Goal: Transaction & Acquisition: Purchase product/service

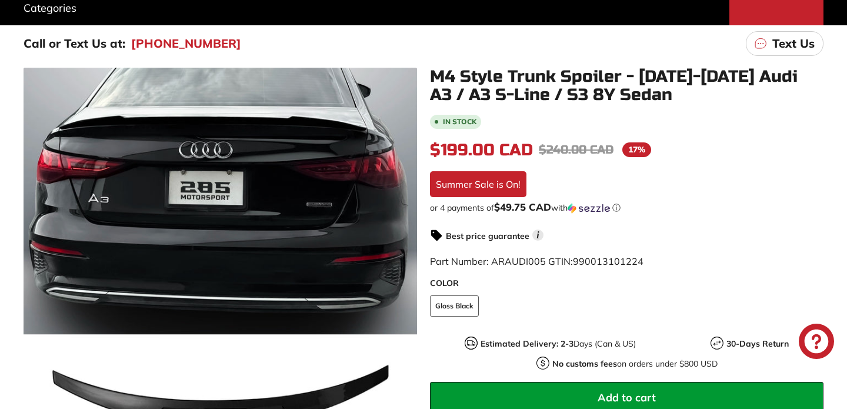
scroll to position [179, 0]
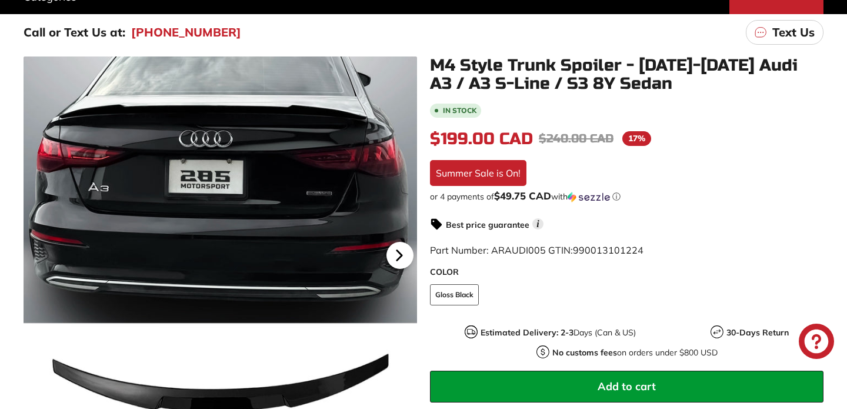
click at [405, 255] on icon at bounding box center [399, 255] width 27 height 27
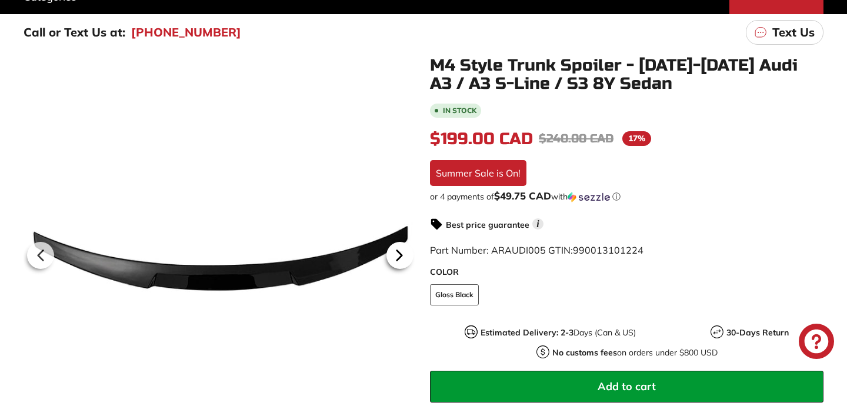
click at [405, 254] on icon at bounding box center [399, 255] width 27 height 27
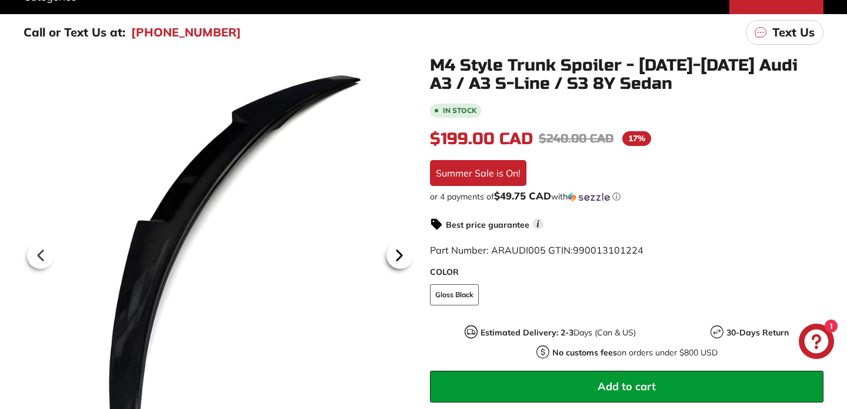
click at [405, 254] on icon at bounding box center [399, 255] width 27 height 27
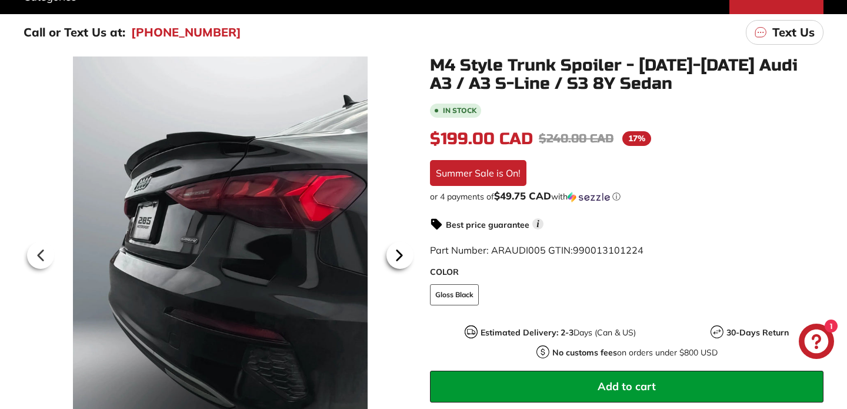
click at [405, 254] on icon at bounding box center [399, 255] width 27 height 27
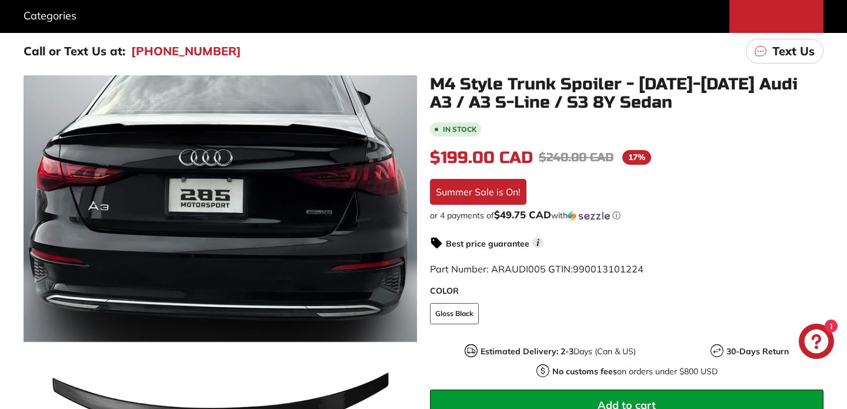
scroll to position [176, 0]
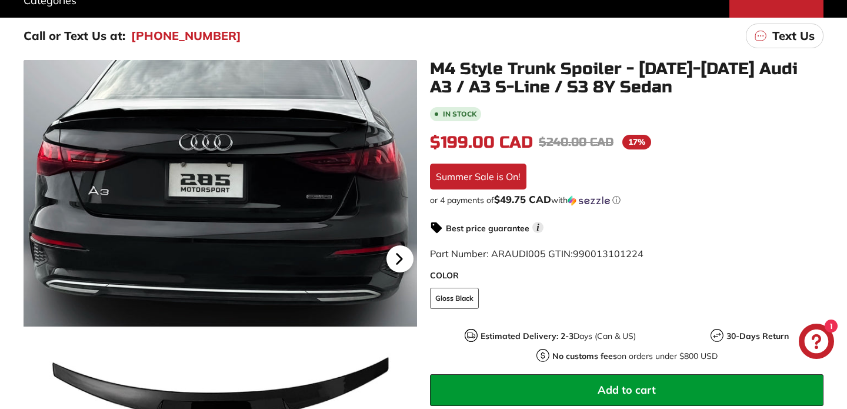
click at [398, 264] on icon at bounding box center [399, 258] width 27 height 27
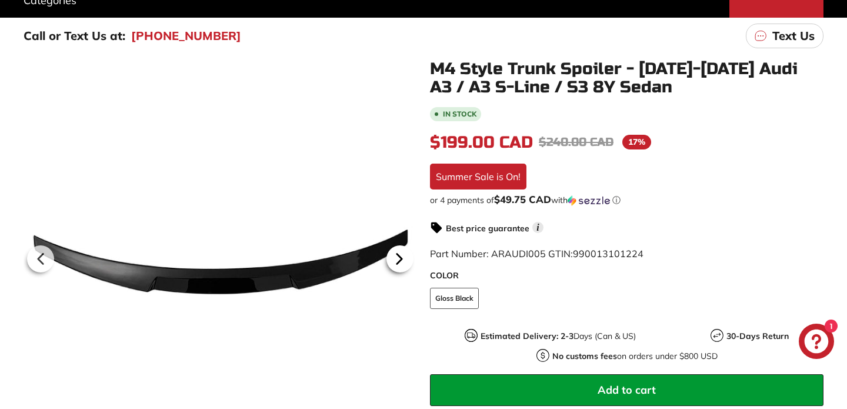
click at [400, 260] on icon at bounding box center [399, 259] width 5 height 10
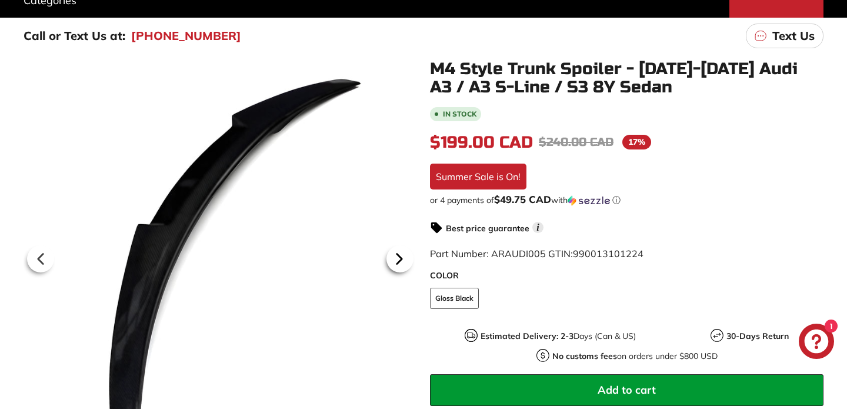
click at [400, 260] on icon at bounding box center [399, 259] width 5 height 10
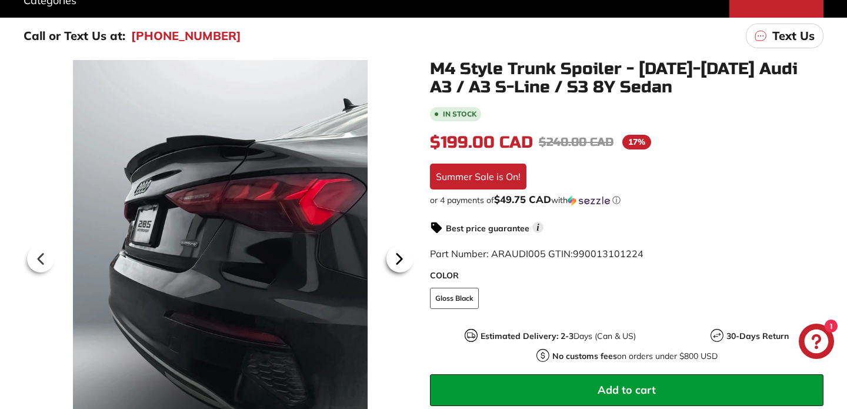
click at [400, 260] on icon at bounding box center [399, 259] width 5 height 10
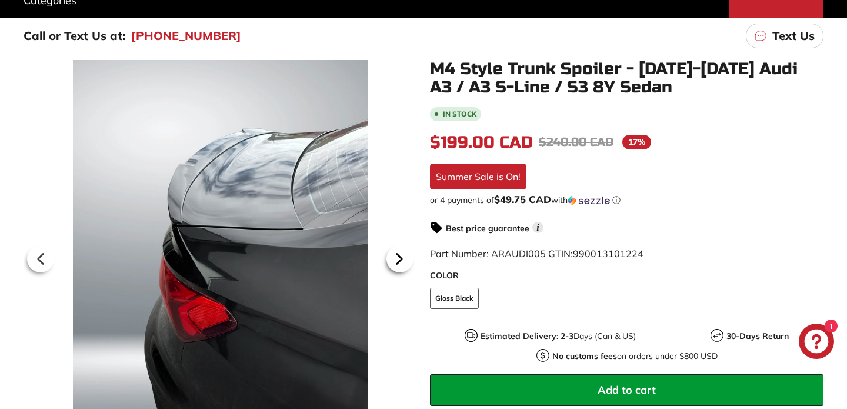
click at [400, 260] on icon at bounding box center [399, 259] width 5 height 10
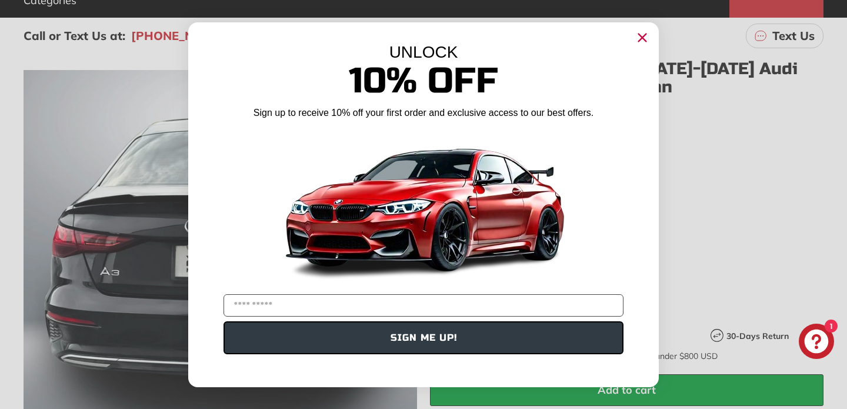
click at [639, 32] on circle "Close dialog" at bounding box center [643, 37] width 18 height 18
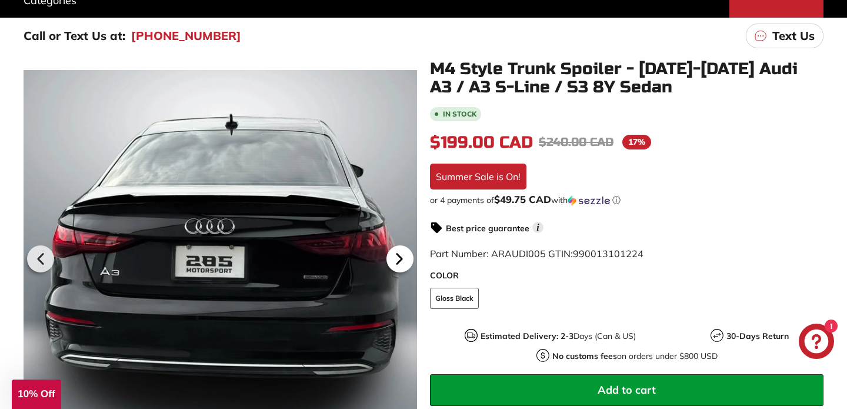
click at [396, 252] on icon at bounding box center [399, 258] width 27 height 27
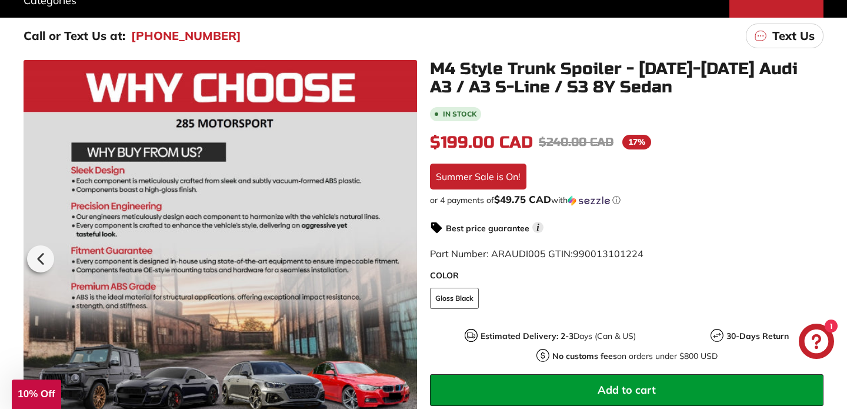
scroll to position [0, 19]
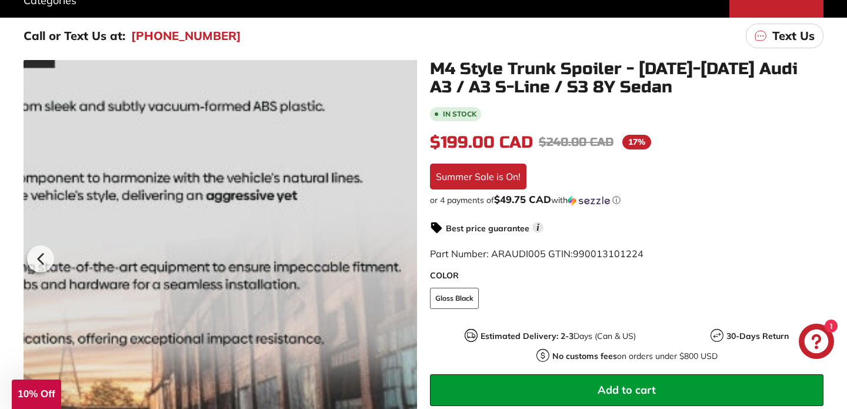
click at [397, 255] on div at bounding box center [221, 257] width 394 height 394
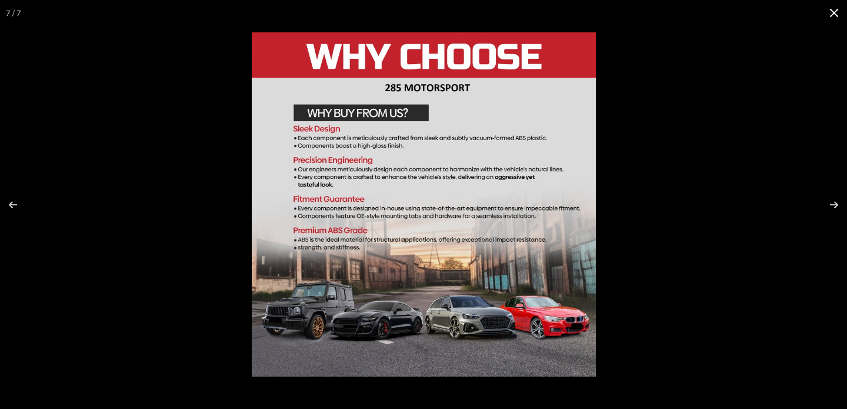
click at [772, 85] on div at bounding box center [660, 229] width 817 height 394
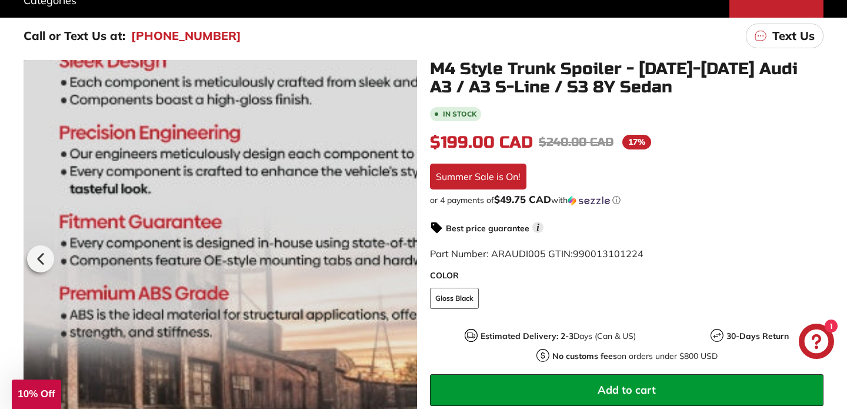
scroll to position [225, 0]
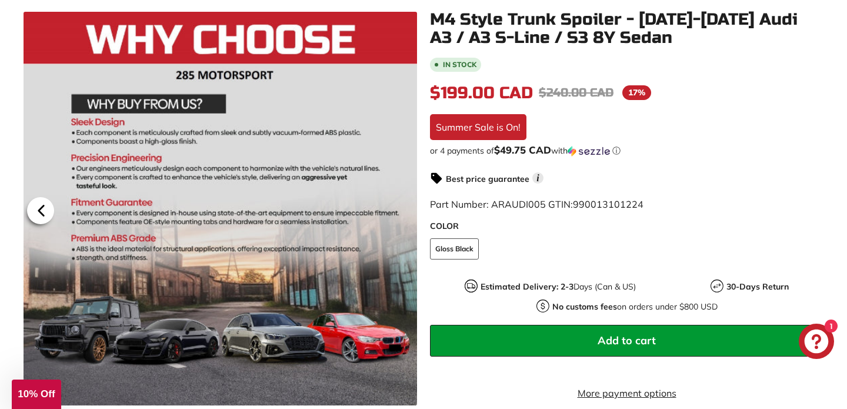
click at [35, 205] on icon at bounding box center [41, 210] width 27 height 27
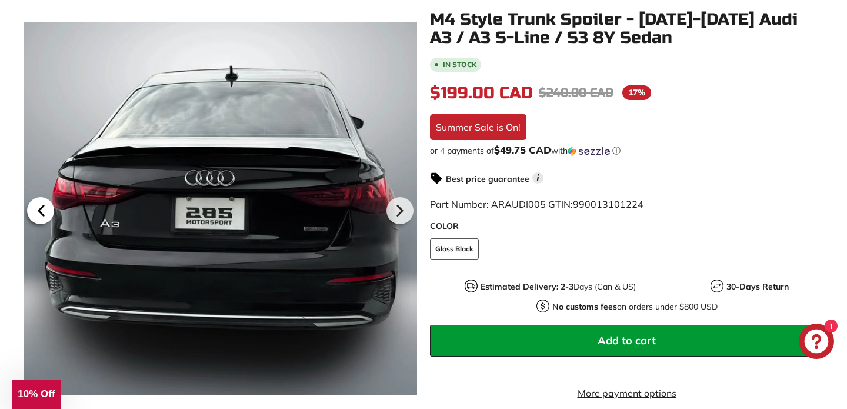
click at [35, 205] on icon at bounding box center [41, 210] width 27 height 27
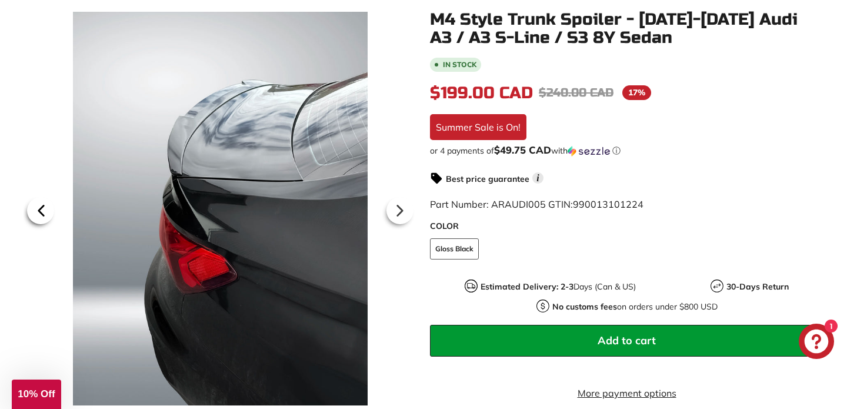
click at [35, 205] on icon at bounding box center [41, 210] width 27 height 27
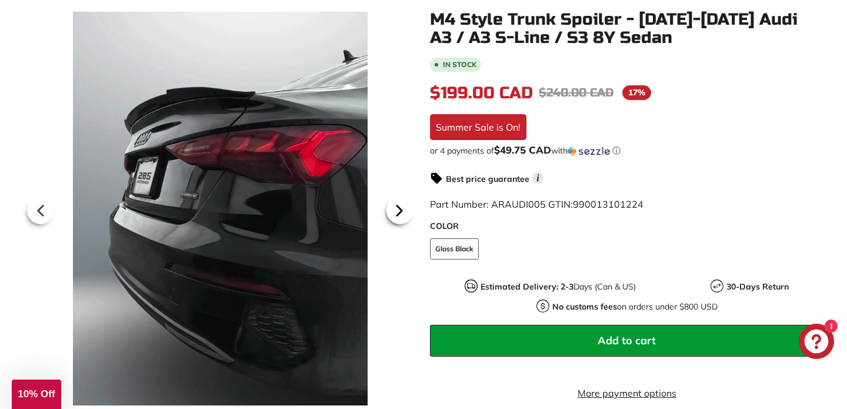
click at [392, 205] on icon at bounding box center [399, 210] width 27 height 27
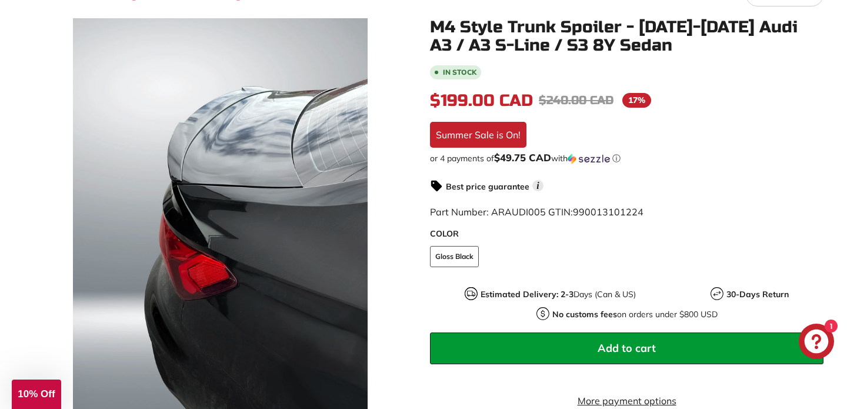
scroll to position [219, 0]
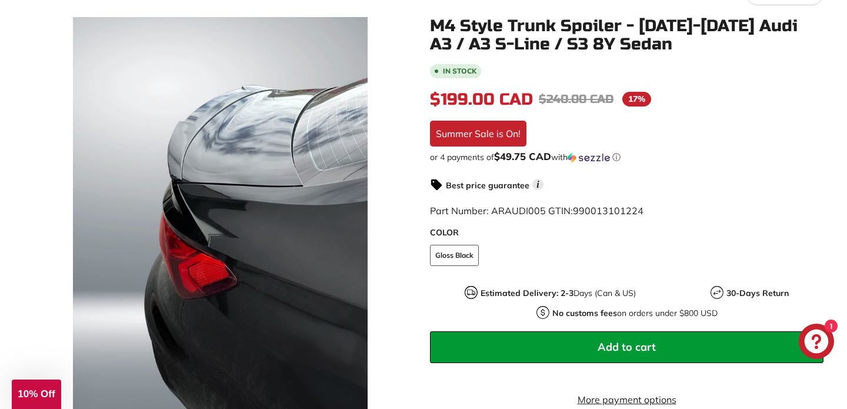
click at [554, 342] on button "Add to cart" at bounding box center [627, 347] width 394 height 32
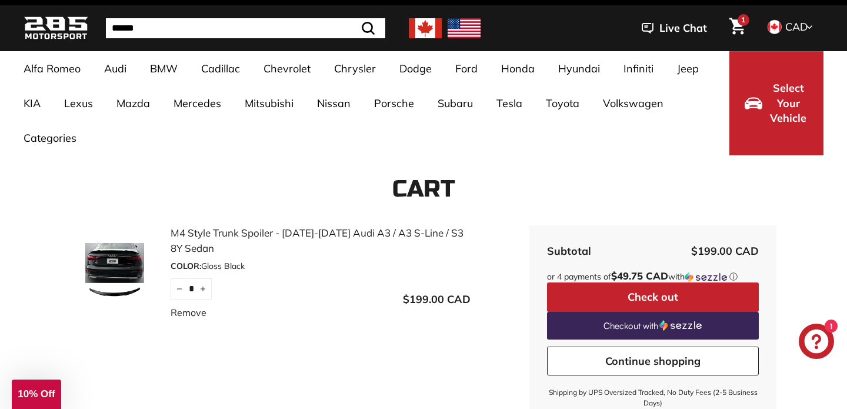
scroll to position [38, 0]
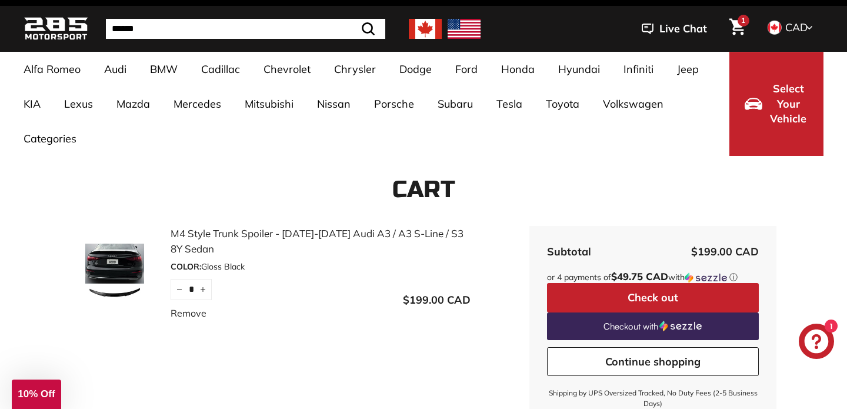
click at [105, 265] on img at bounding box center [115, 273] width 88 height 59
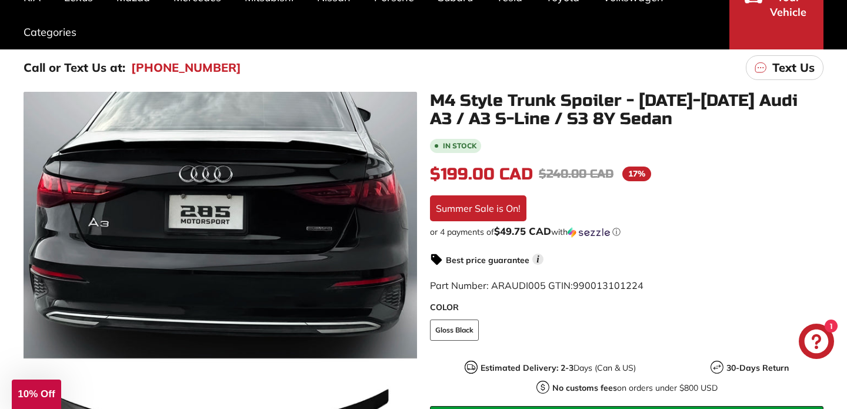
scroll to position [145, 0]
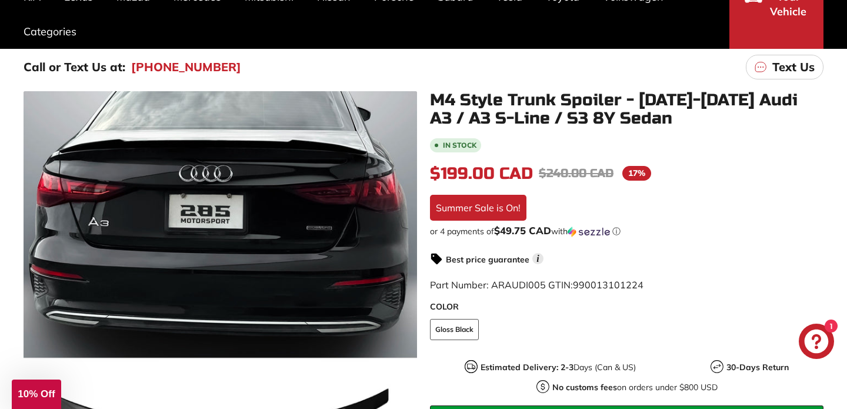
click at [38, 395] on span "10% Off" at bounding box center [36, 393] width 37 height 11
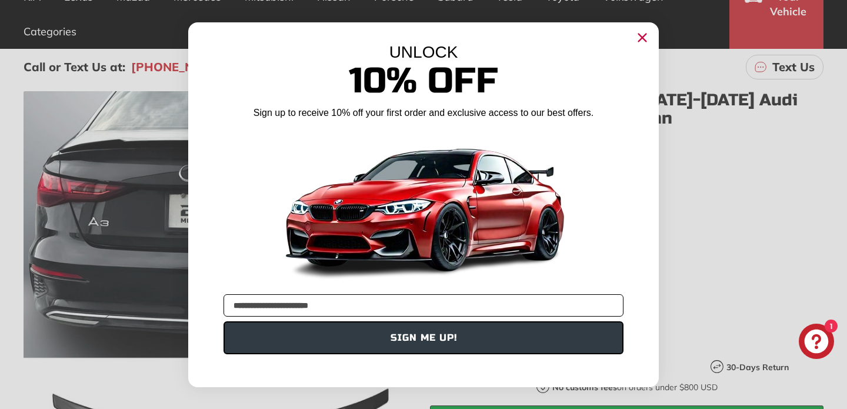
click at [324, 304] on input "**********" at bounding box center [424, 305] width 400 height 22
type input "**********"
click at [358, 340] on button "SIGN ME UP!" at bounding box center [424, 337] width 400 height 33
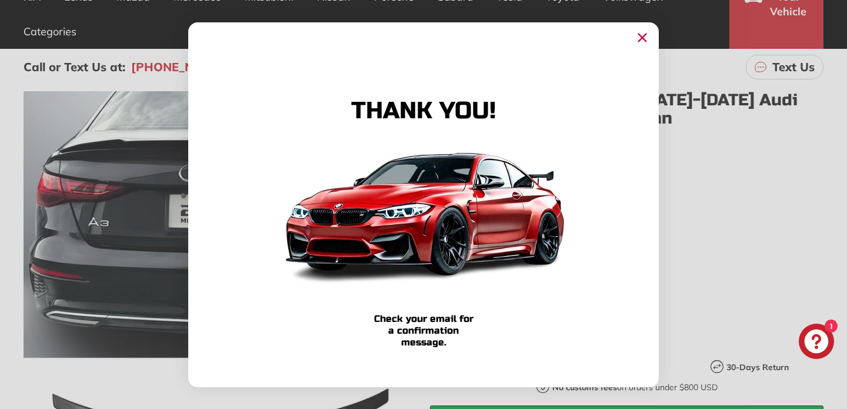
click at [647, 33] on circle "Close dialog" at bounding box center [643, 37] width 18 height 18
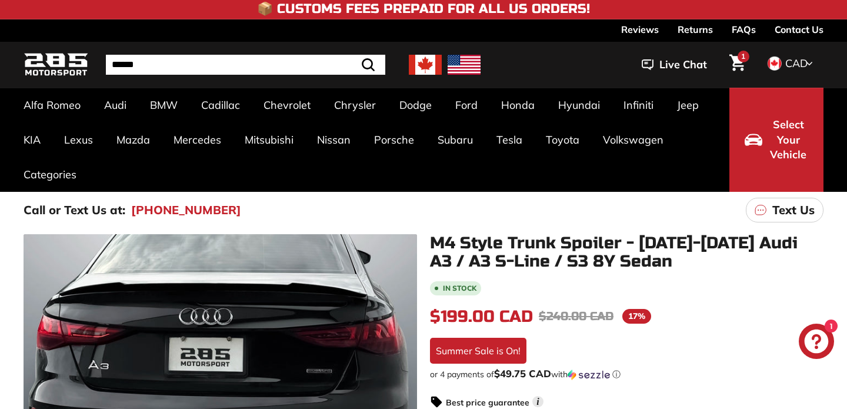
scroll to position [0, 0]
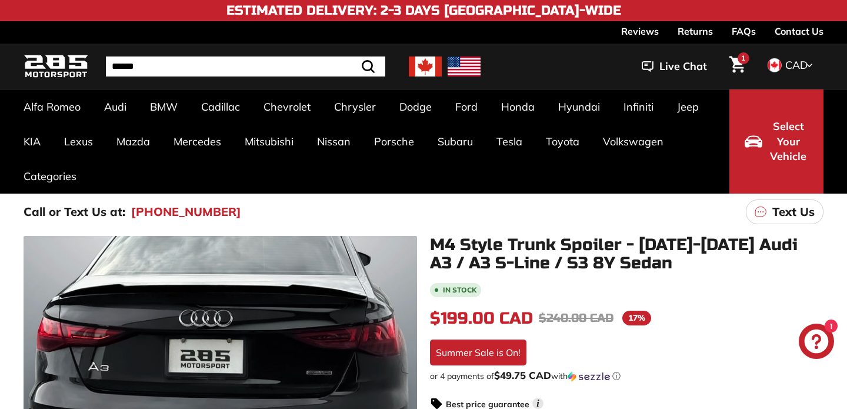
click at [741, 58] on span "1" at bounding box center [743, 58] width 4 height 7
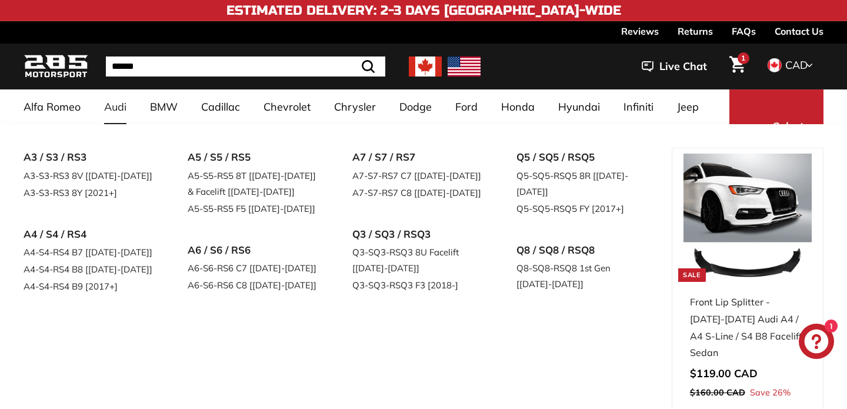
click at [116, 100] on link "Audi" at bounding box center [115, 106] width 46 height 35
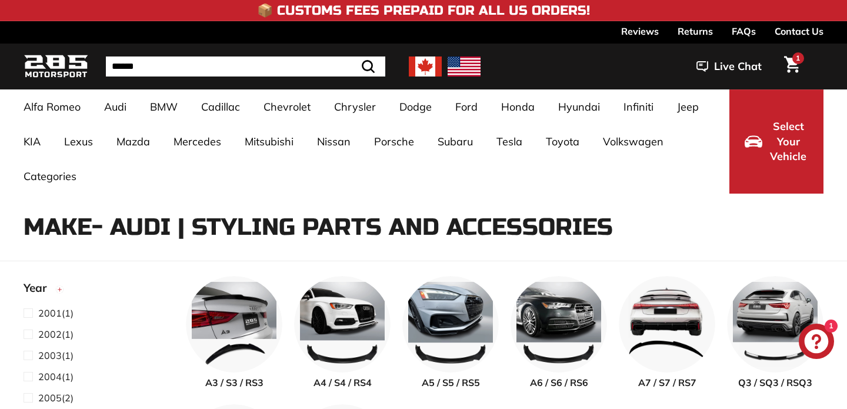
select select "**********"
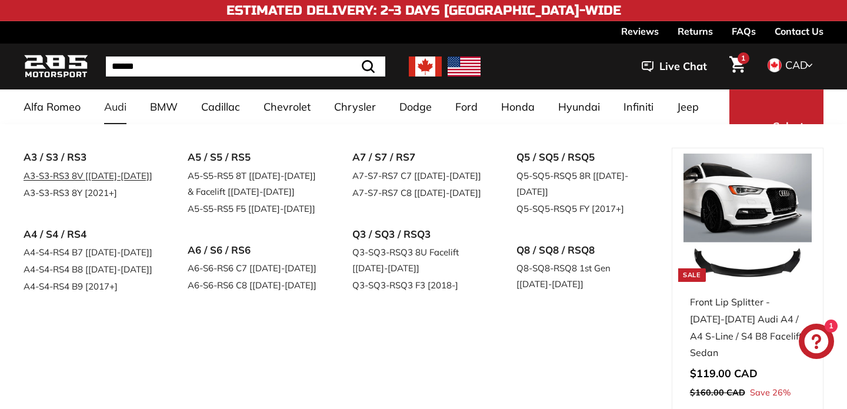
click at [115, 174] on link "A3-S3-RS3 8V [[DATE]-[DATE]]" at bounding box center [89, 175] width 131 height 17
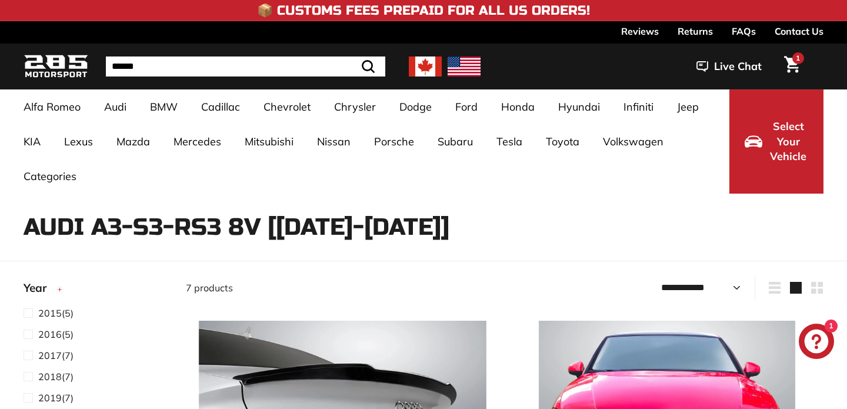
select select "**********"
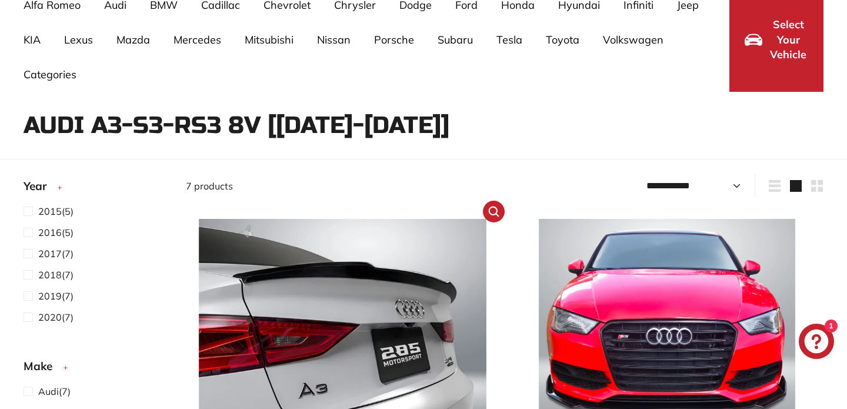
scroll to position [250, 0]
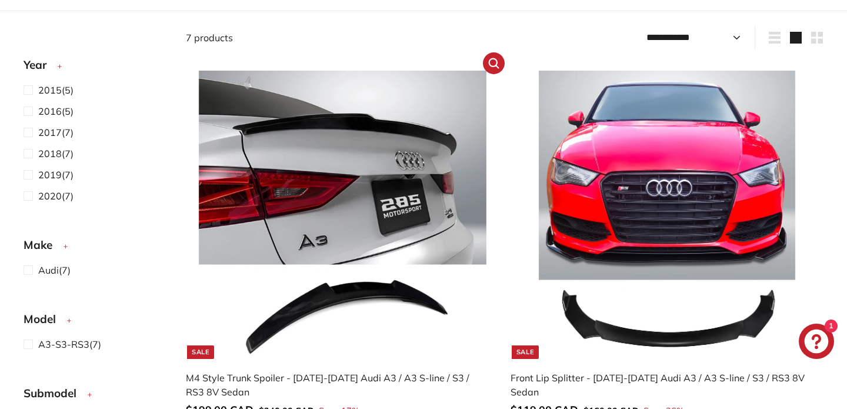
click at [385, 192] on img at bounding box center [343, 215] width 288 height 288
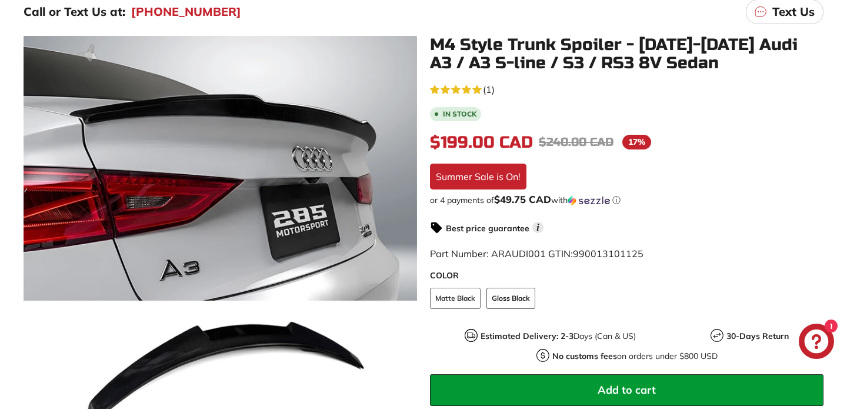
scroll to position [204, 0]
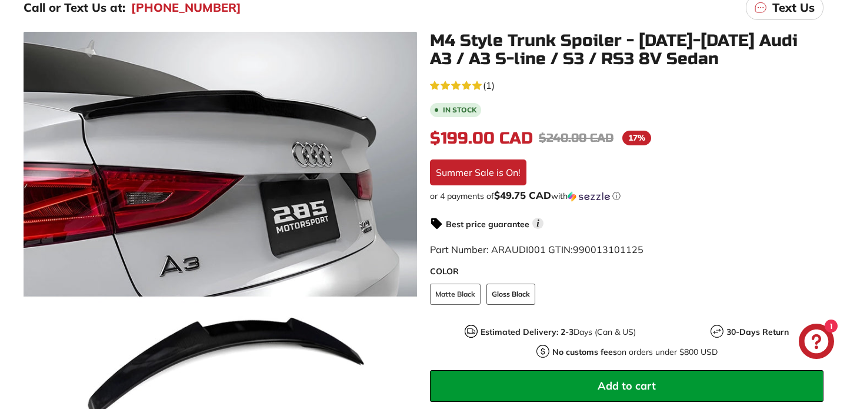
click at [606, 382] on span "Add to cart" at bounding box center [627, 386] width 58 height 14
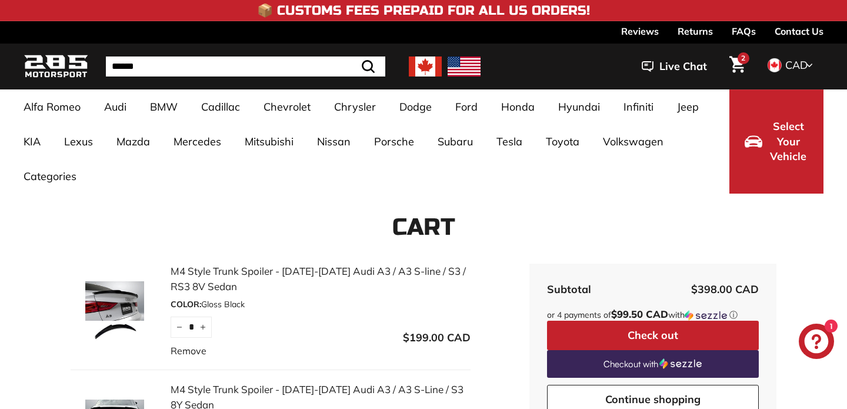
click at [788, 66] on span "CAD" at bounding box center [797, 65] width 22 height 14
click at [734, 57] on icon "Cart" at bounding box center [738, 64] width 16 height 17
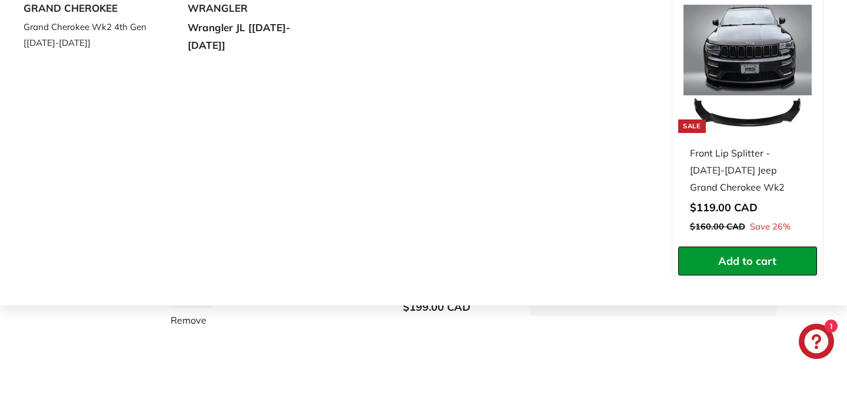
scroll to position [151, 0]
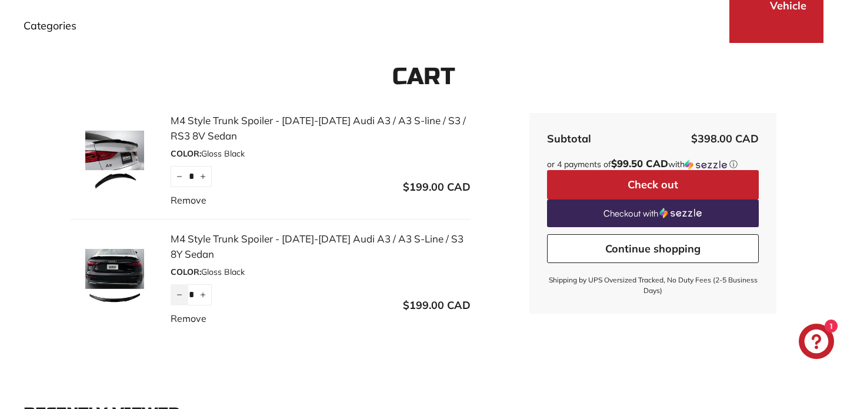
click at [182, 295] on icon "Reduce item quantity by one" at bounding box center [180, 295] width 6 height 6
type input "*"
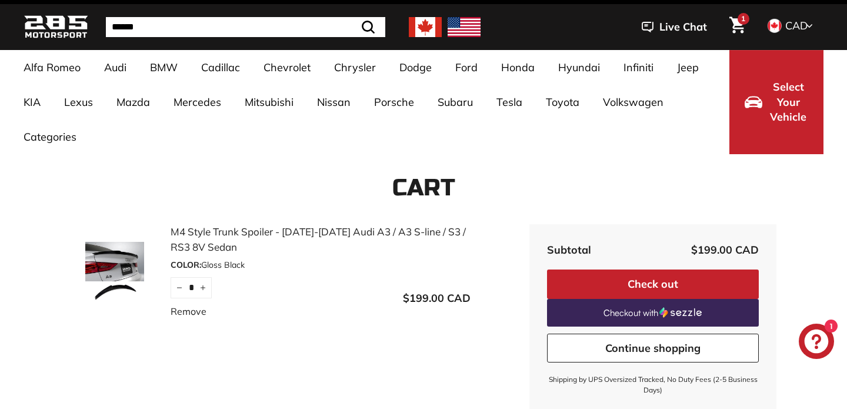
scroll to position [0, 0]
